Goal: Navigation & Orientation: Find specific page/section

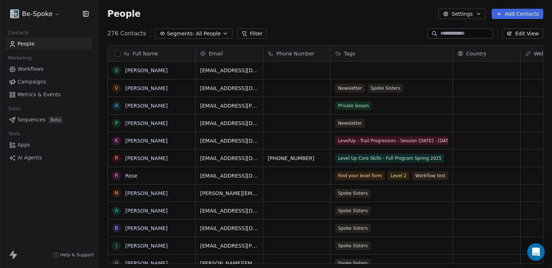
scroll to position [230, 448]
